Goal: Task Accomplishment & Management: Manage account settings

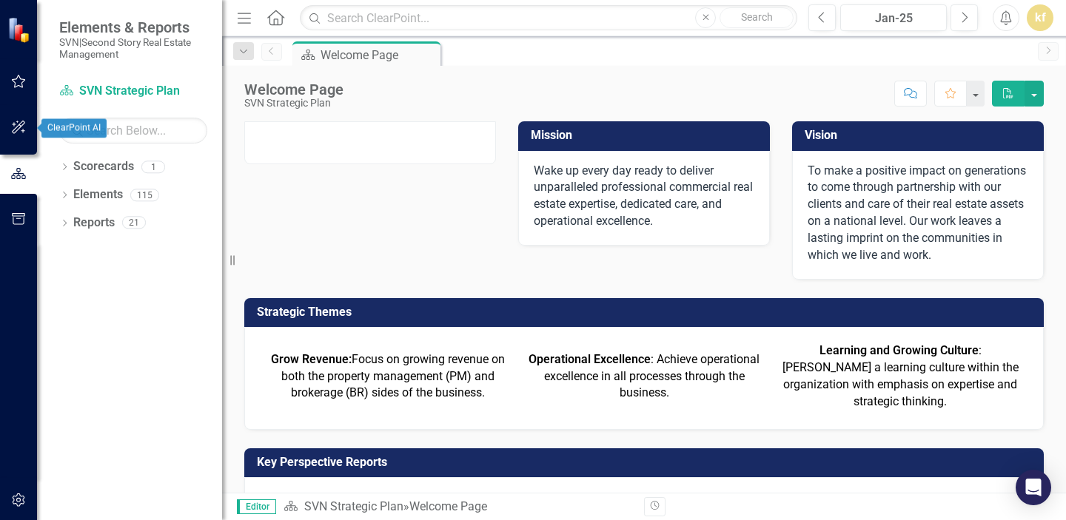
click at [10, 136] on button "button" at bounding box center [18, 128] width 33 height 31
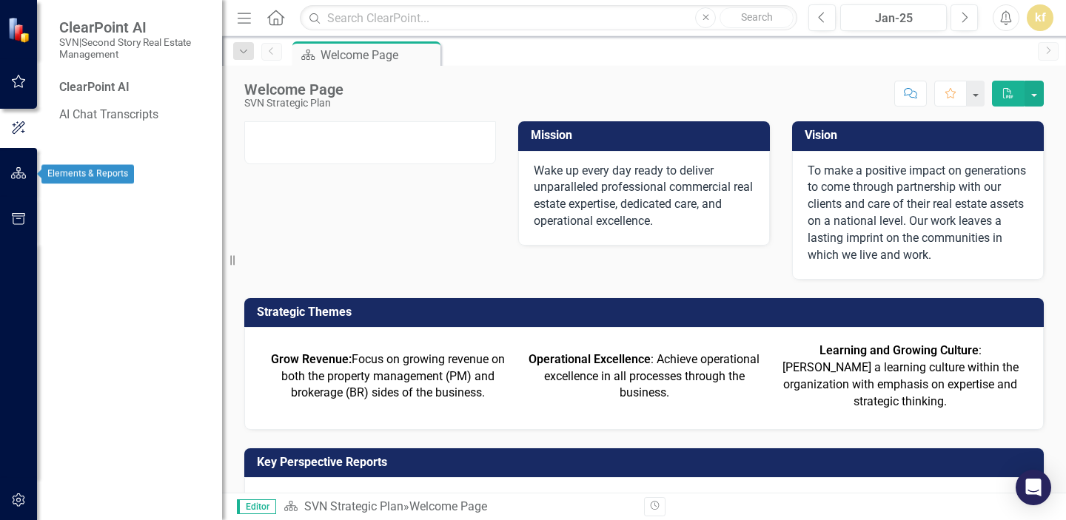
click at [11, 175] on icon "button" at bounding box center [19, 173] width 16 height 12
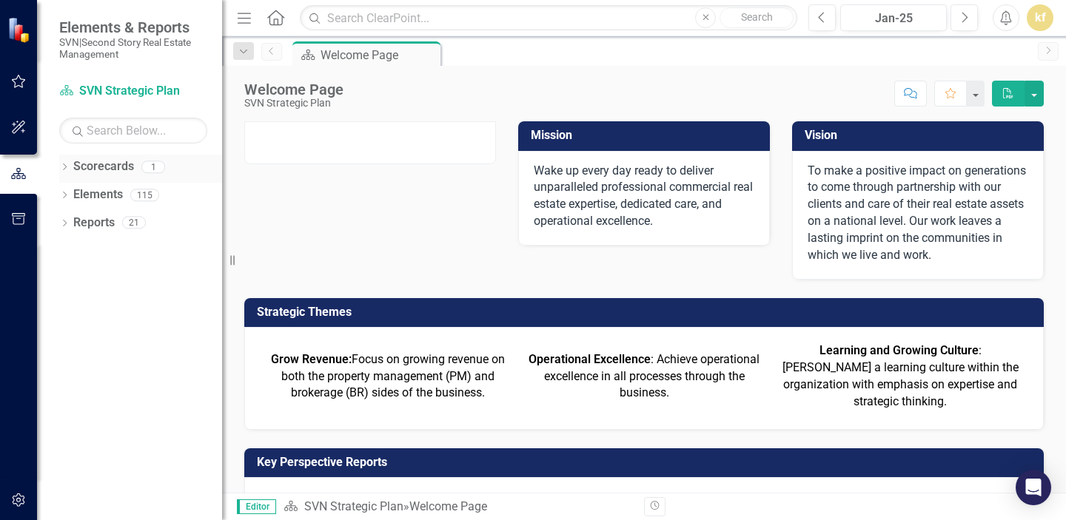
click at [92, 167] on link "Scorecards" at bounding box center [103, 166] width 61 height 17
click at [92, 192] on link "Elements" at bounding box center [98, 195] width 50 height 17
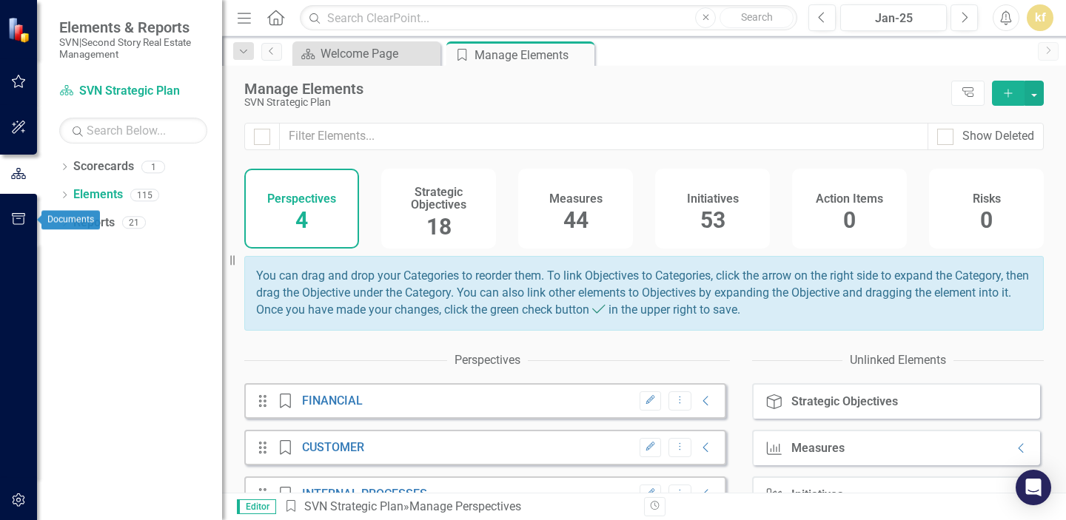
click at [24, 215] on icon "button" at bounding box center [18, 219] width 13 height 12
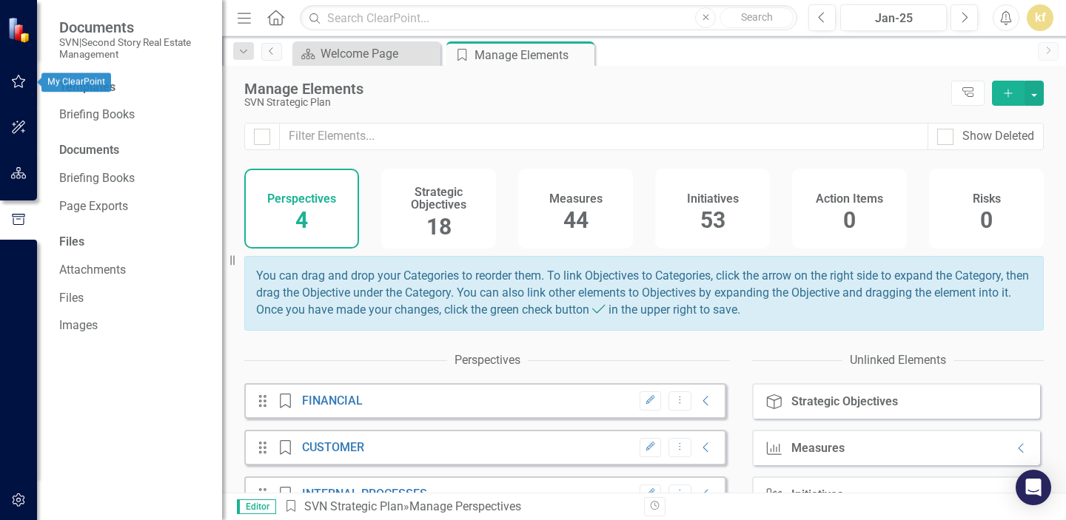
click at [19, 77] on icon "button" at bounding box center [19, 81] width 14 height 13
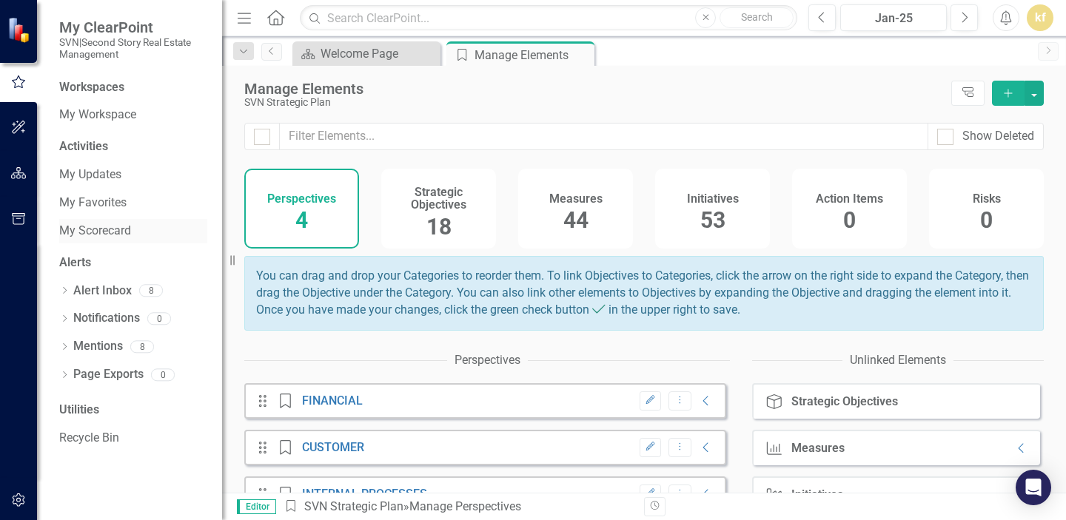
click at [93, 236] on link "My Scorecard" at bounding box center [133, 231] width 148 height 17
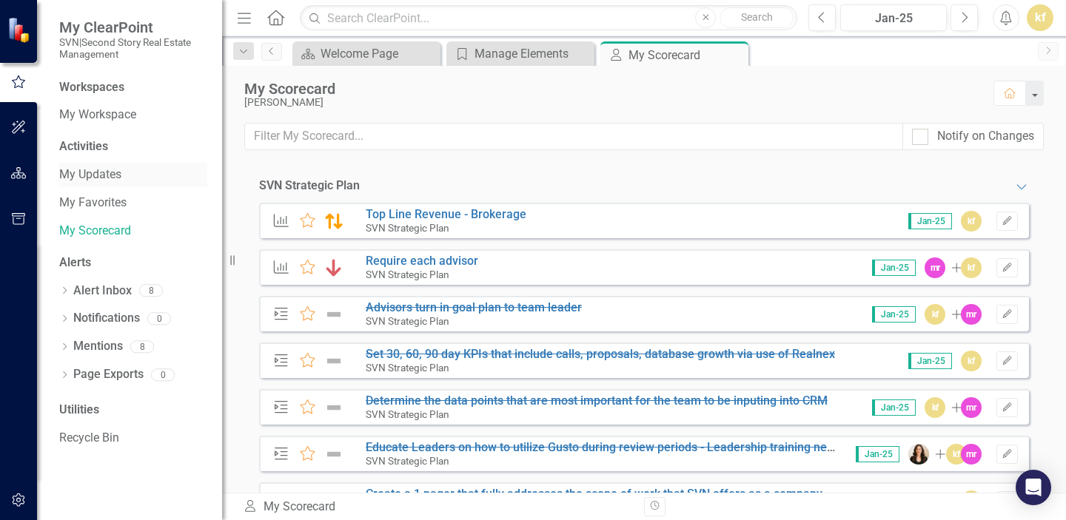
click at [87, 171] on link "My Updates" at bounding box center [133, 175] width 148 height 17
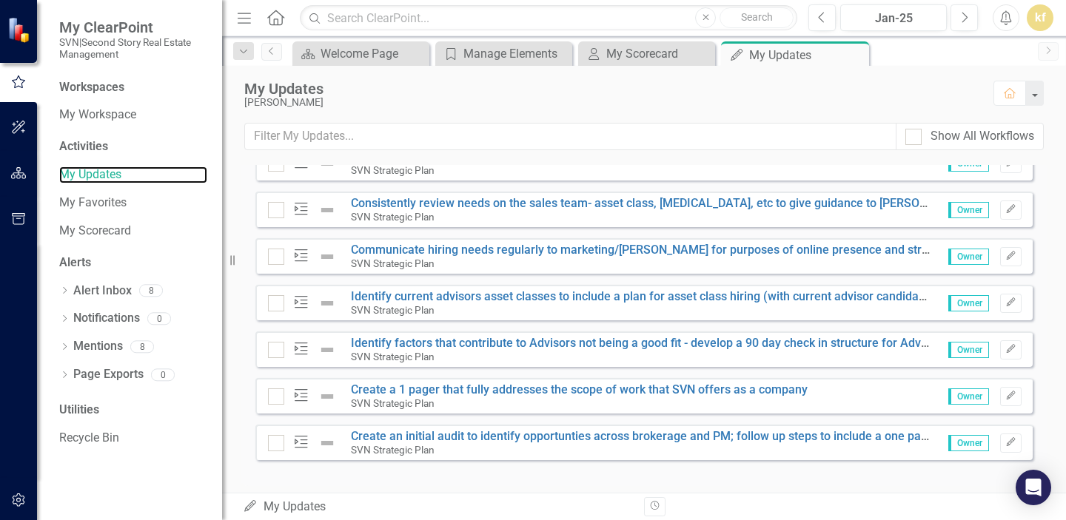
scroll to position [414, 0]
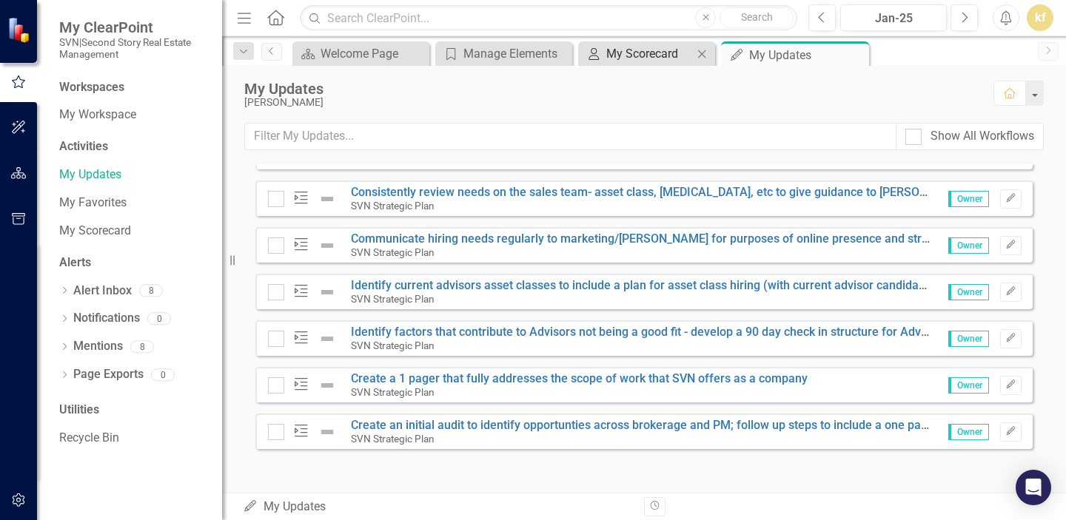
click at [622, 49] on div "My Scorecard" at bounding box center [649, 53] width 87 height 19
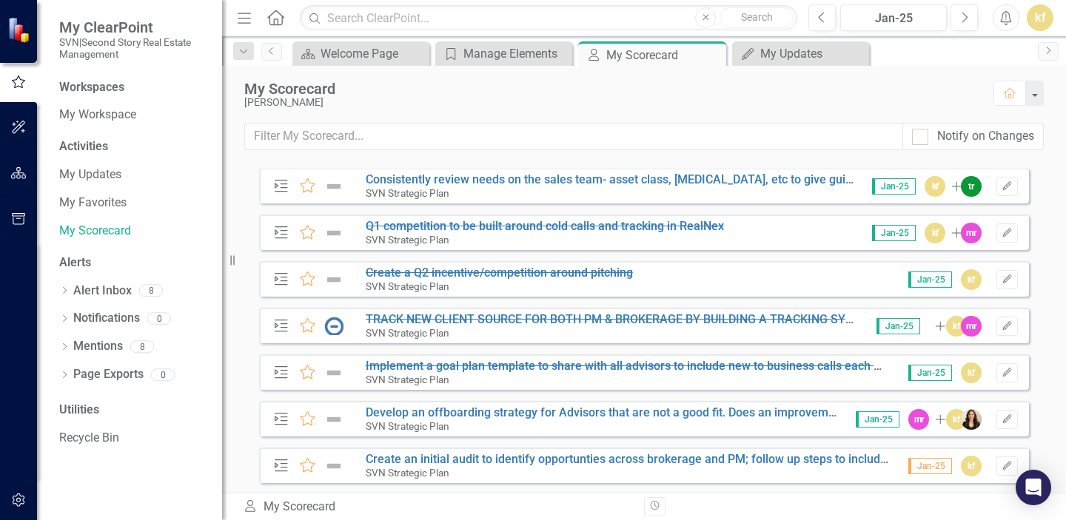
scroll to position [552, 0]
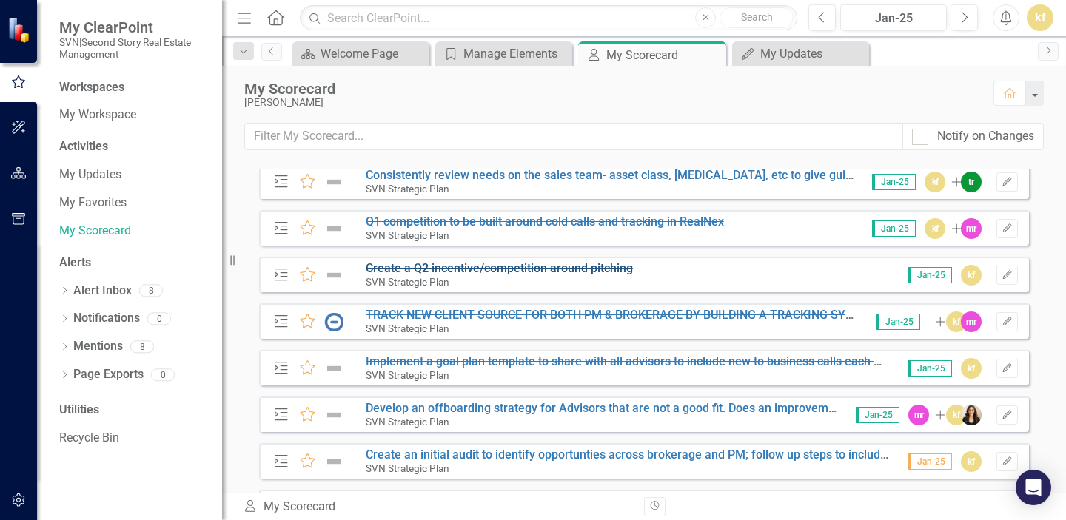
click at [506, 269] on s "Create a Q2 incentive/competition around pitching" at bounding box center [499, 268] width 267 height 14
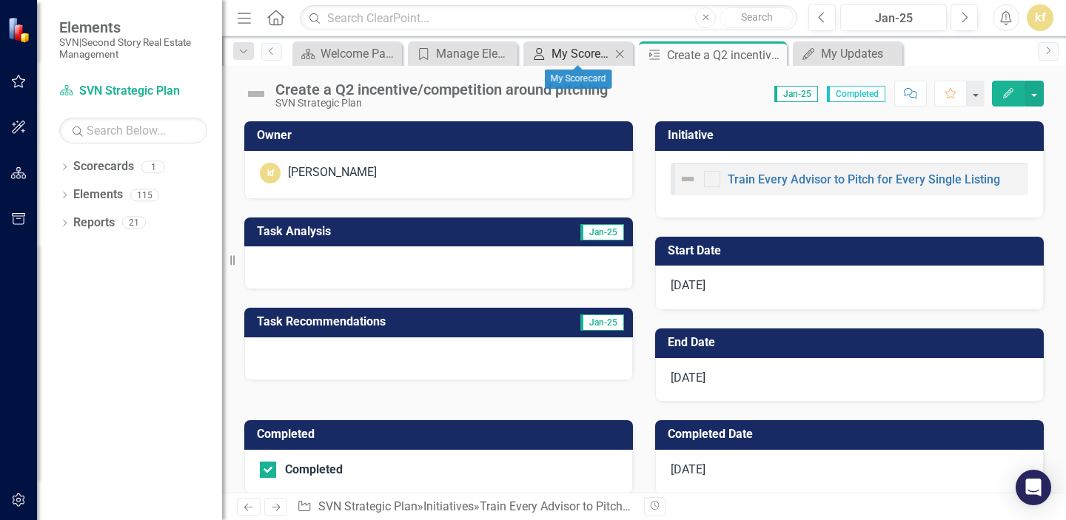
click at [557, 48] on div "My Scorecard" at bounding box center [580, 53] width 59 height 19
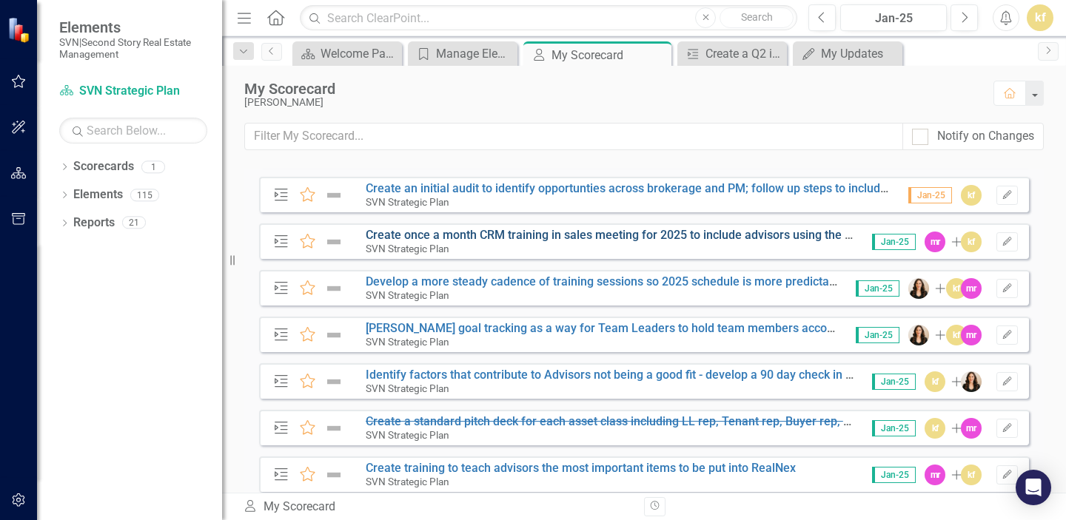
scroll to position [819, 0]
click at [467, 52] on div "Manage Elements" at bounding box center [465, 53] width 59 height 19
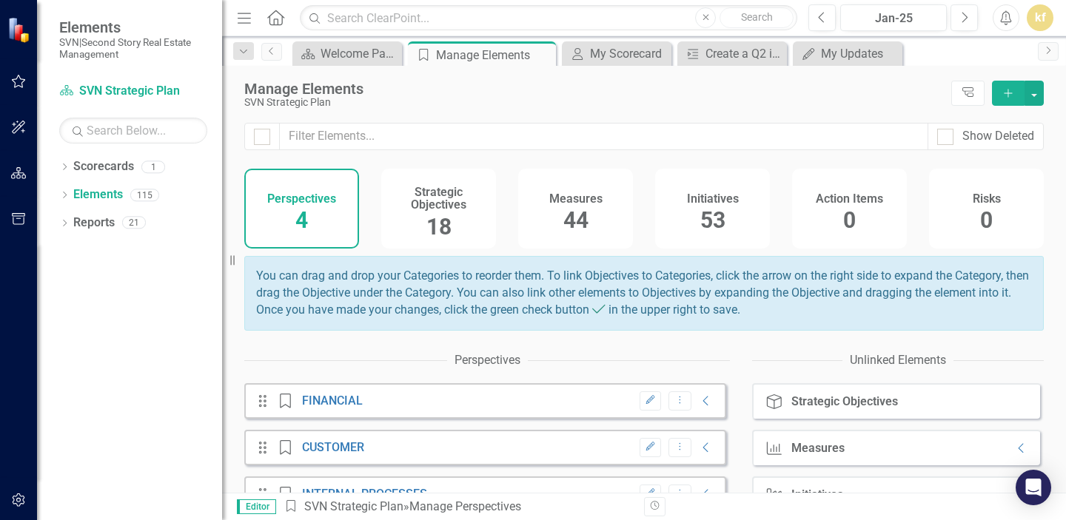
scroll to position [88, 0]
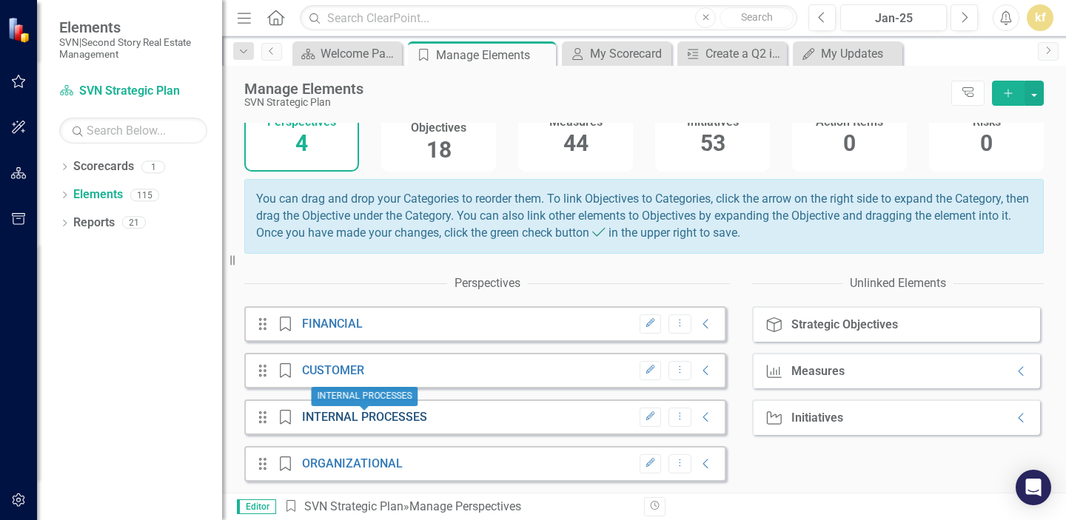
click at [322, 417] on link "INTERNAL PROCESSES" at bounding box center [364, 417] width 125 height 14
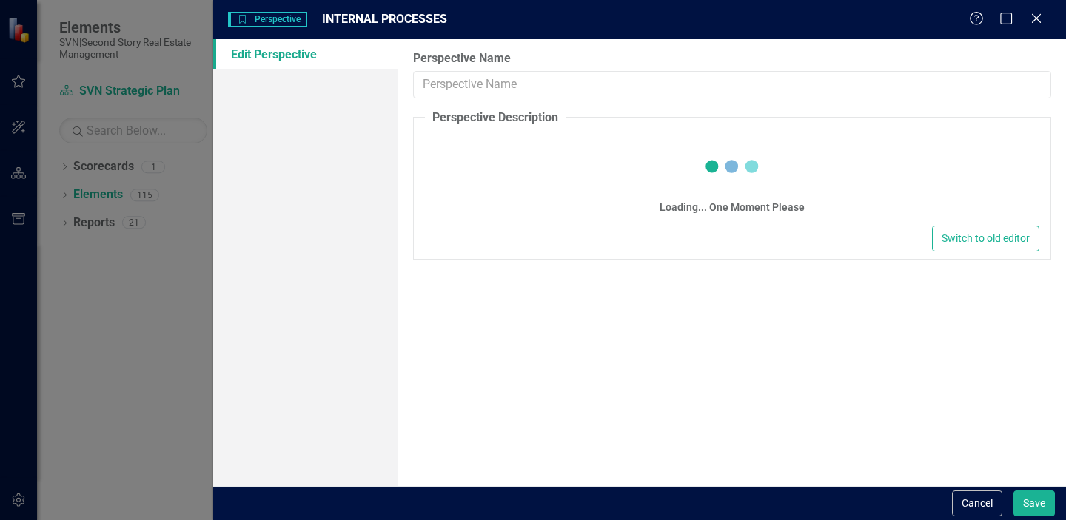
type input "INTERNAL PROCESSES"
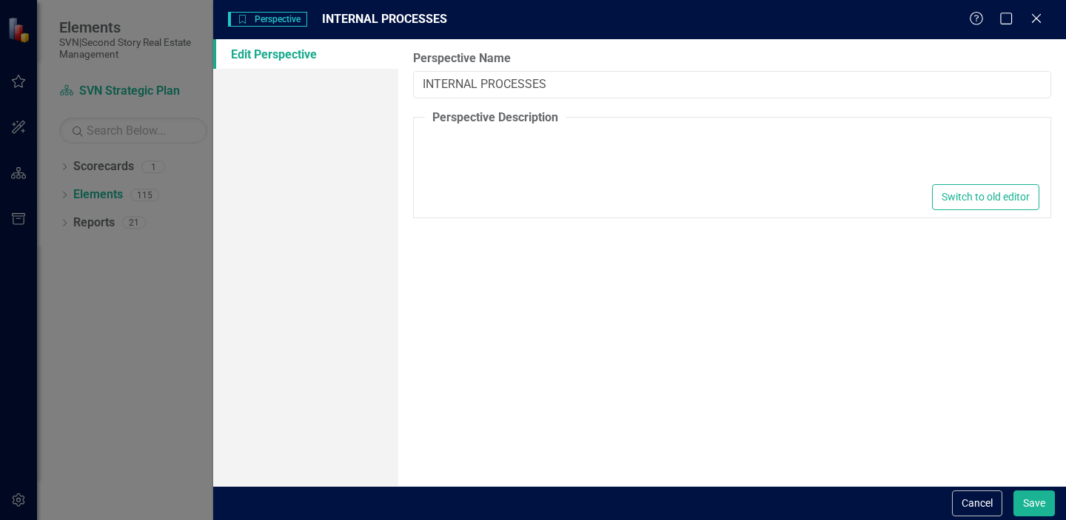
type textarea "<p>Focus: Clear &amp; Effective Processes</p>"
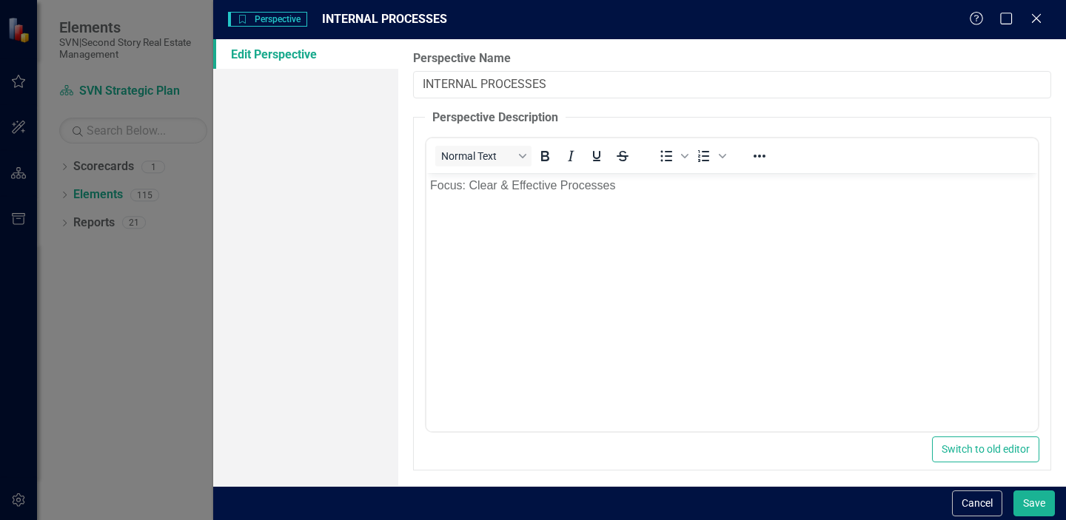
scroll to position [0, 0]
click at [1035, 20] on icon "Close" at bounding box center [1036, 18] width 19 height 14
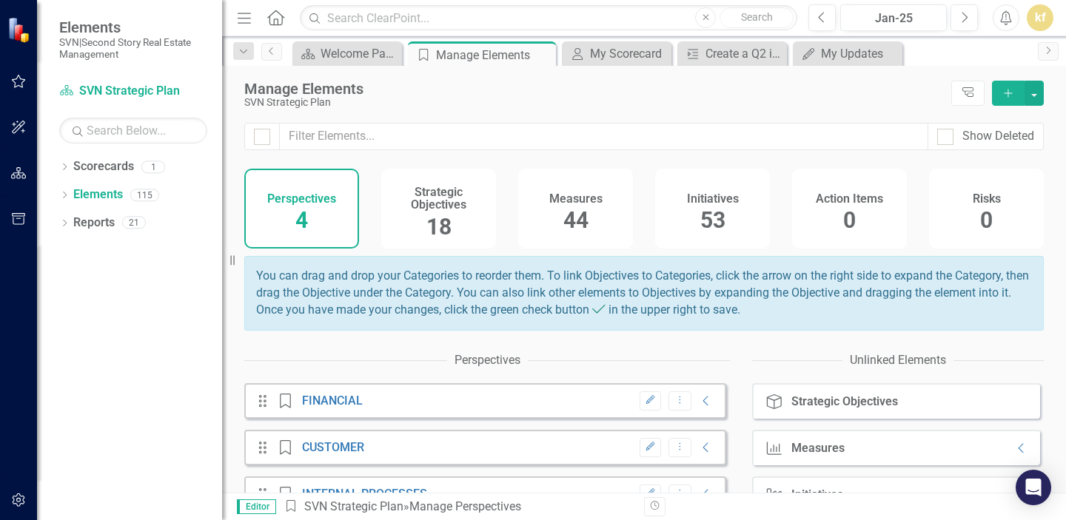
click at [446, 191] on h4 "Strategic Objectives" at bounding box center [438, 199] width 97 height 26
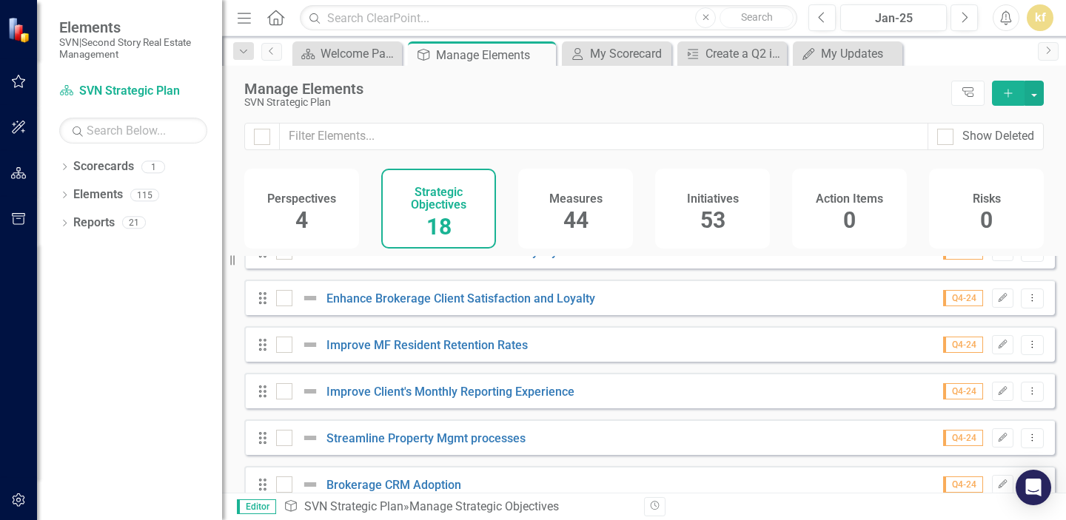
scroll to position [211, 0]
